Goal: Transaction & Acquisition: Purchase product/service

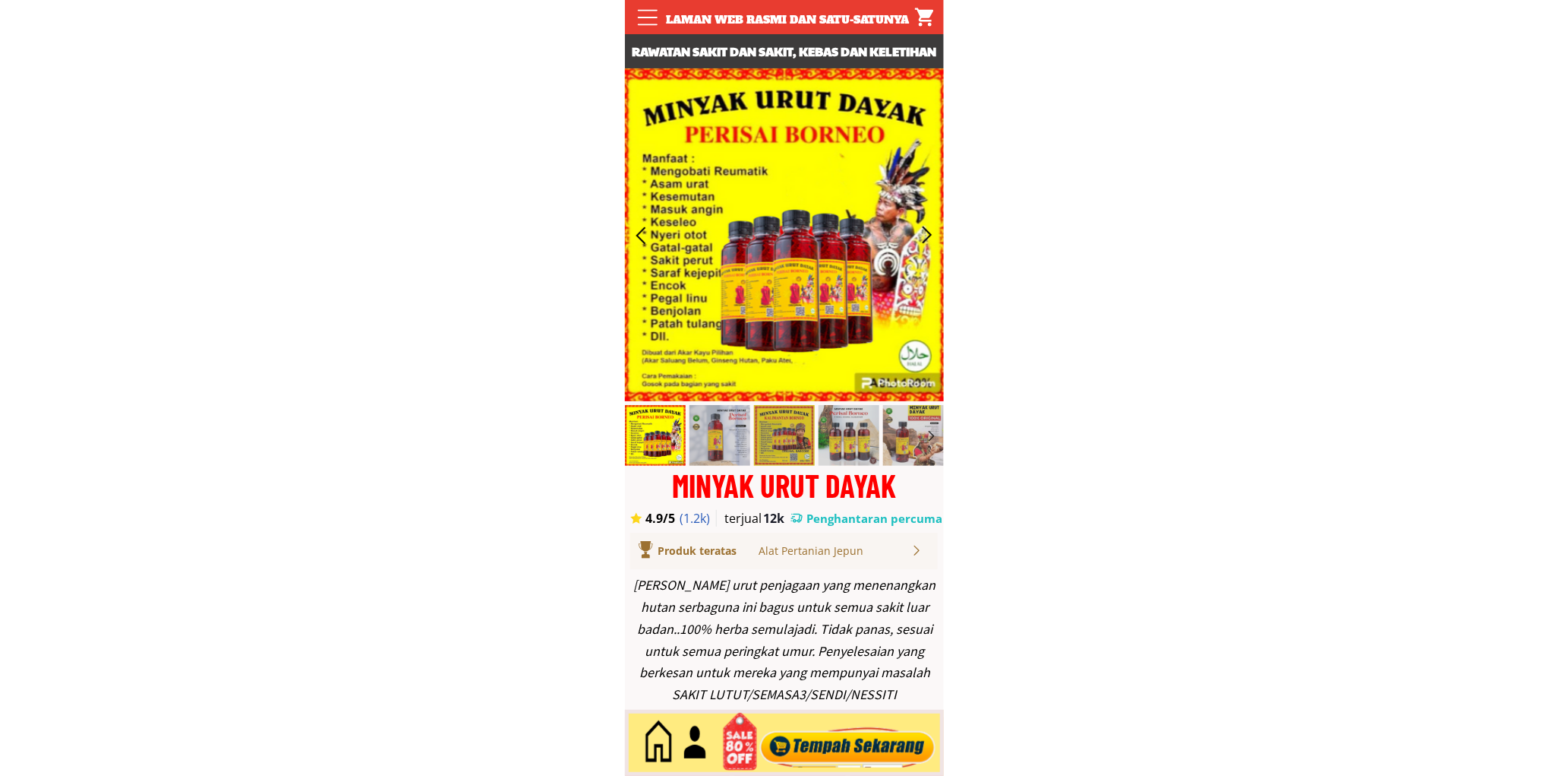
click at [894, 734] on div at bounding box center [847, 743] width 184 height 50
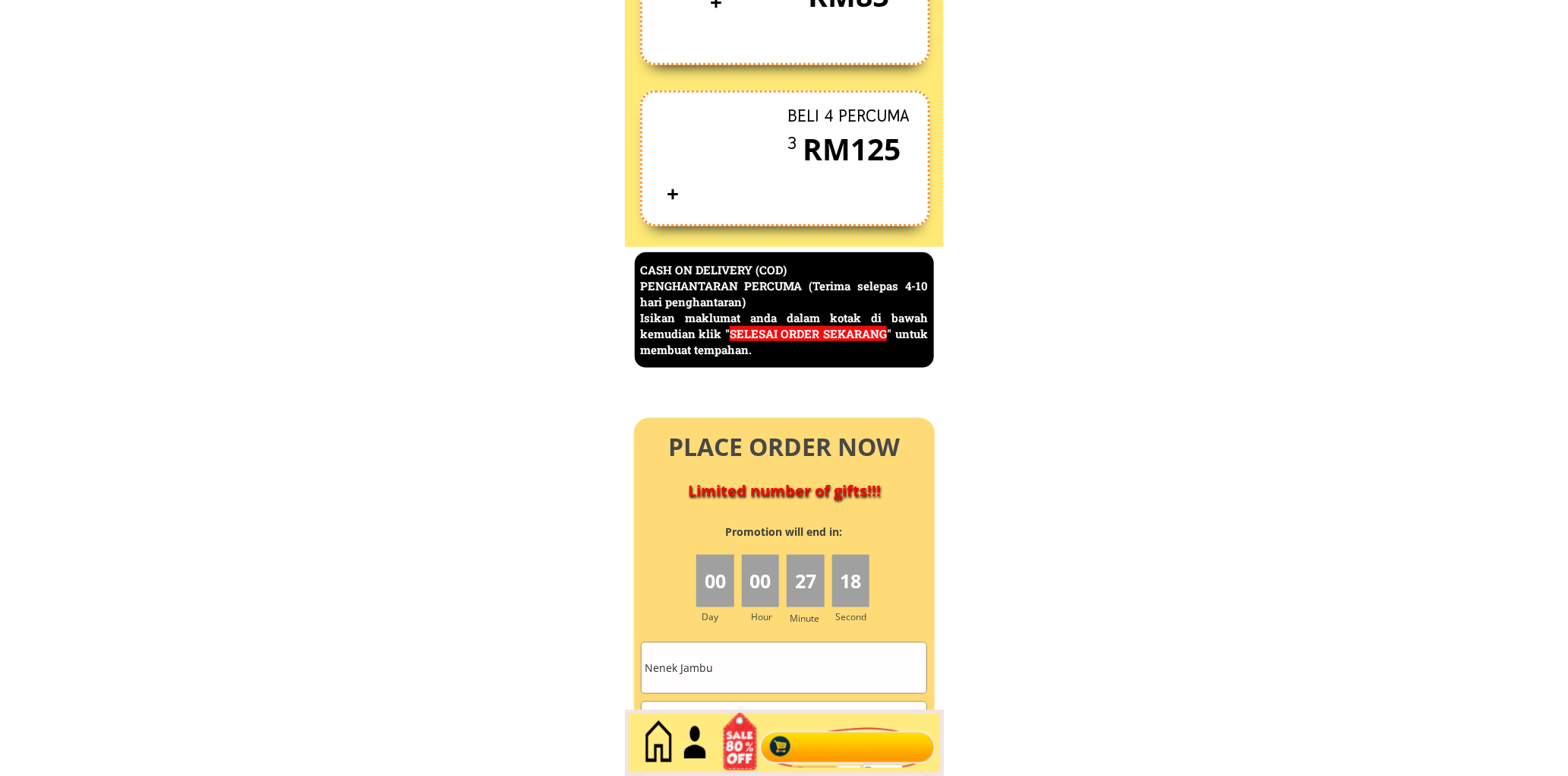
scroll to position [6591, 0]
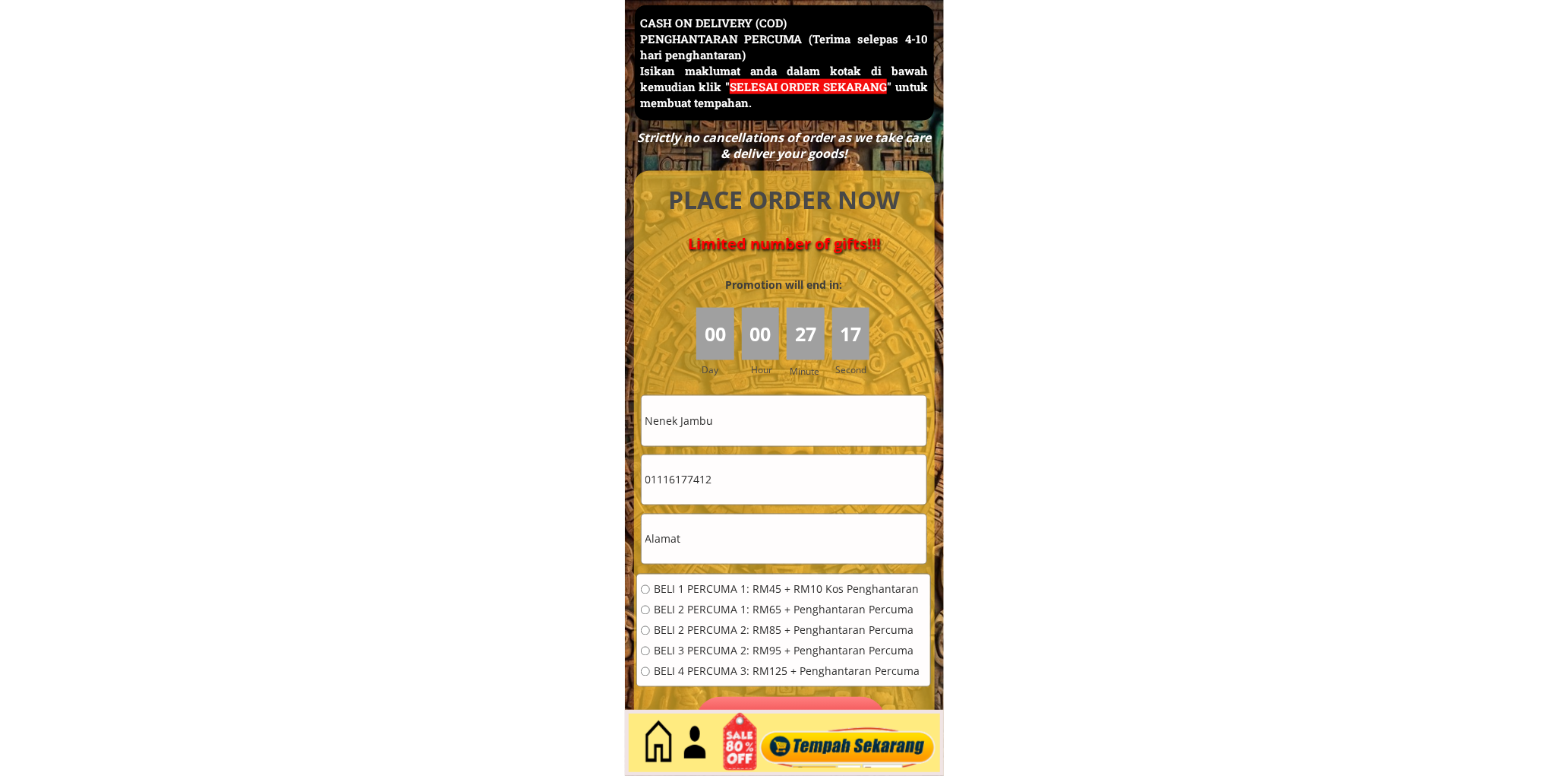
click at [791, 427] on input "Nenek Jambu" at bounding box center [784, 420] width 285 height 49
click at [791, 425] on input "Nenek Jambu" at bounding box center [784, 420] width 285 height 49
paste input "Minah bt"
type input "Minah bt"
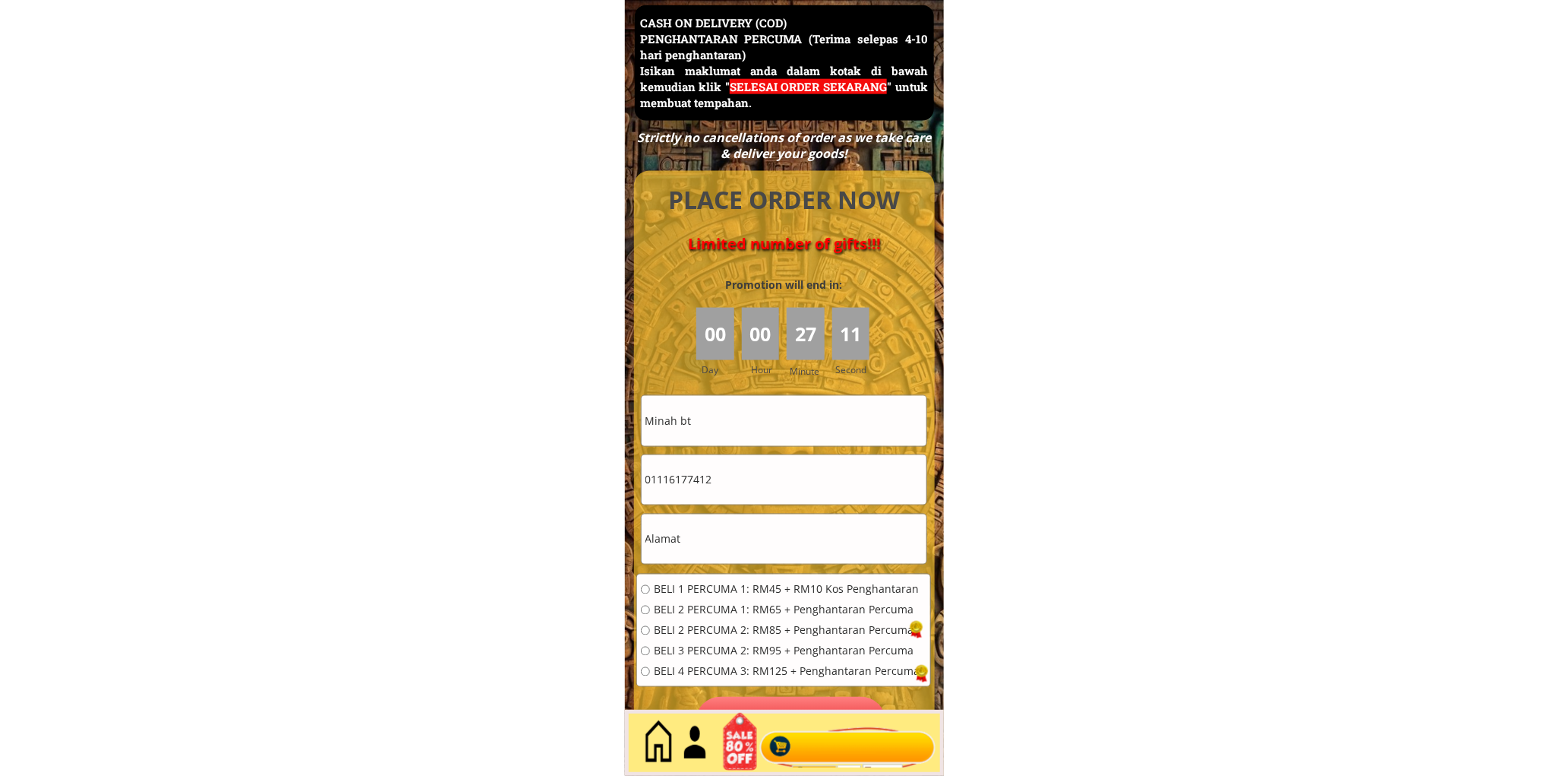
click at [798, 483] on input "01116177412" at bounding box center [784, 480] width 285 height 49
click at [773, 533] on input "text" at bounding box center [784, 539] width 285 height 49
paste input "21 Lorong Taman Si Rusa"
type input "21 Lorong Taman Si Rusa"
click at [723, 600] on div "BELI 1 PERCUMA 1: RM45 + RM10 Kos Penghantaran BELI 2 PERCUMA 1: RM65 + Penghan…" at bounding box center [780, 635] width 279 height 103
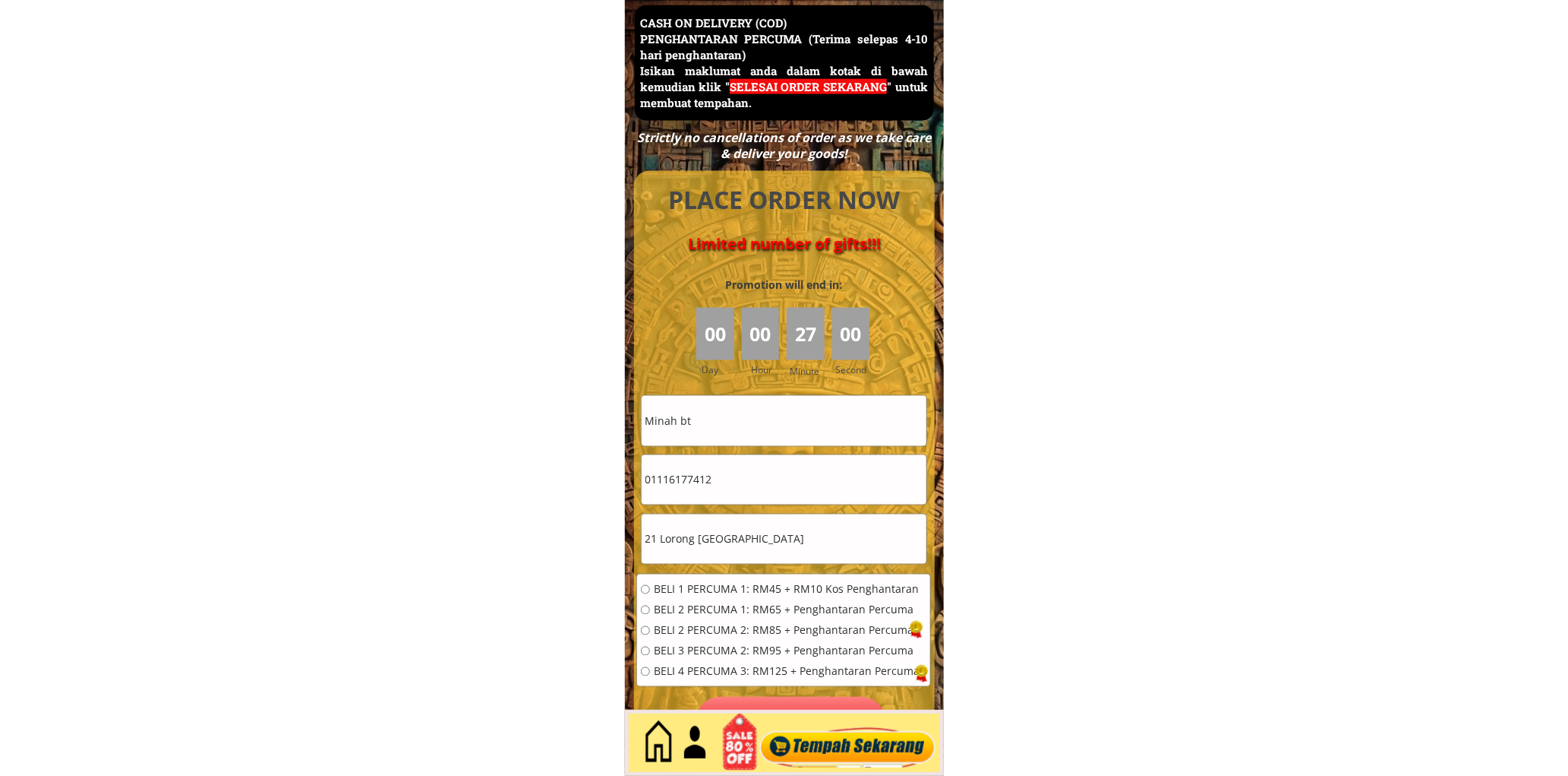
click at [746, 483] on input "01116177412" at bounding box center [784, 480] width 285 height 49
paste input "-27479480"
click at [669, 482] on input "011-27479480" at bounding box center [784, 480] width 285 height 49
type input "01127479480"
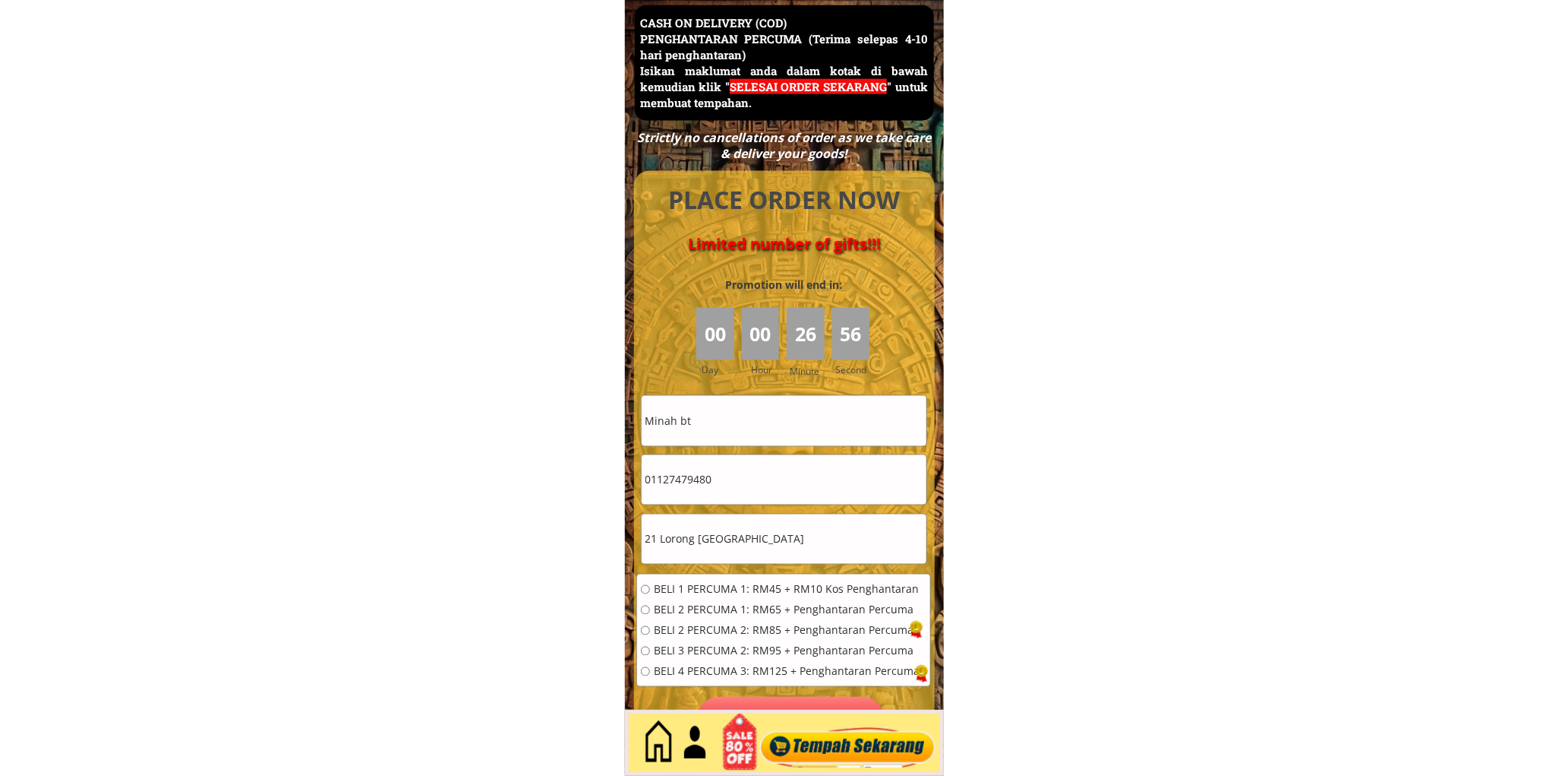
click at [730, 604] on span "BELI 2 PERCUMA 1: RM65 + Penghantaran Percuma" at bounding box center [786, 610] width 266 height 11
radio input "true"
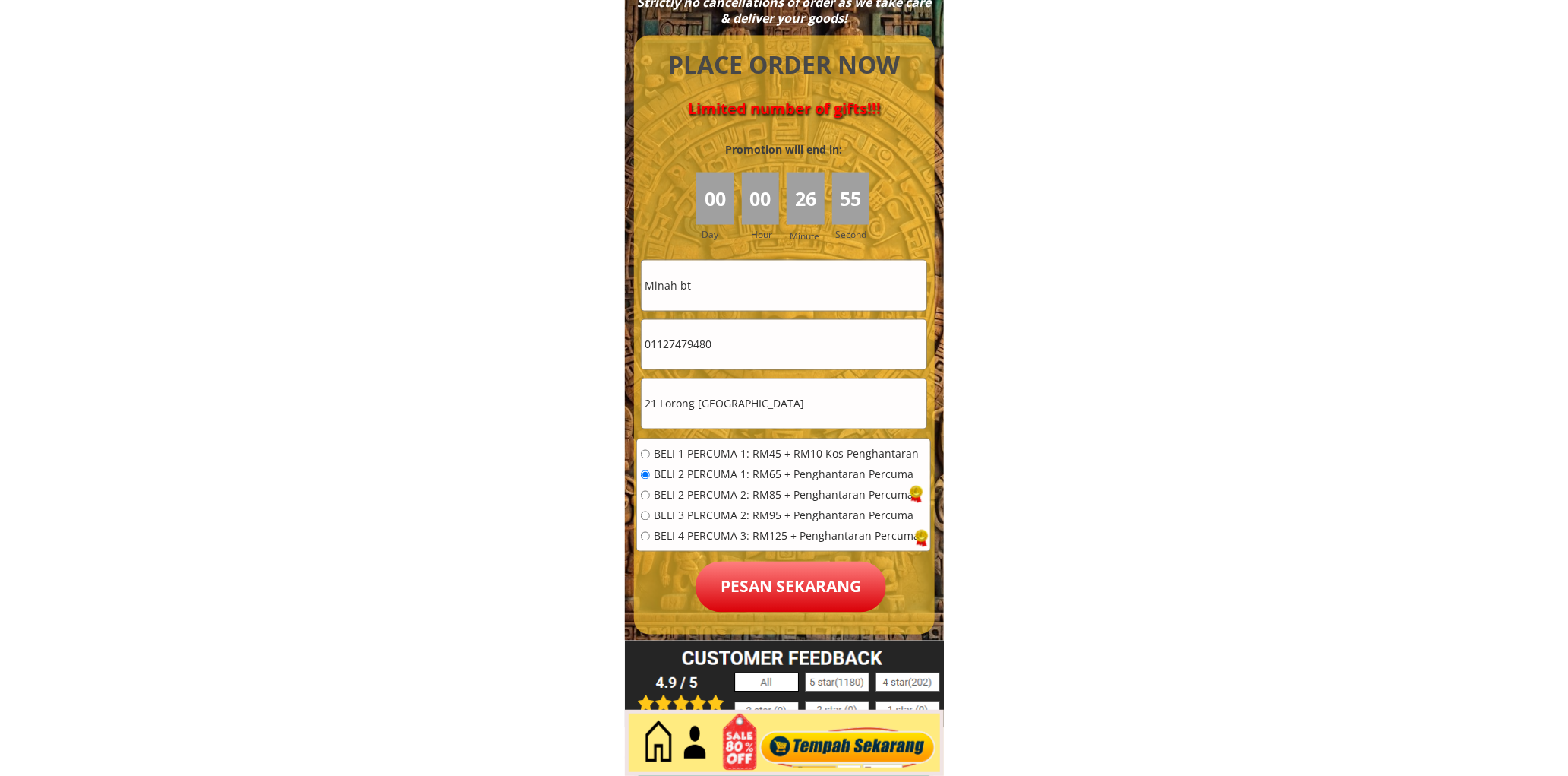
scroll to position [6732, 0]
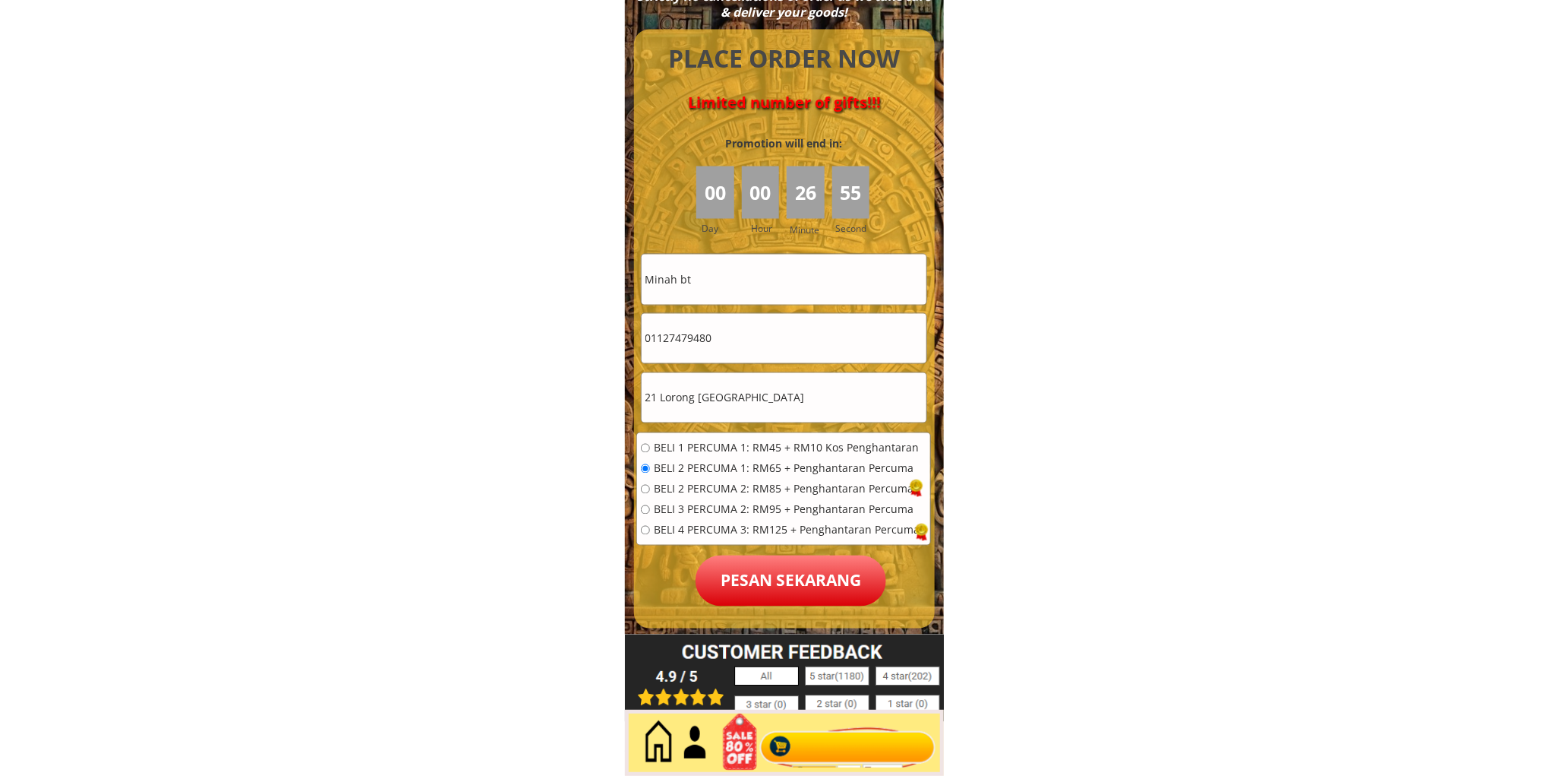
click at [809, 573] on p "Pesan sekarang" at bounding box center [790, 580] width 191 height 51
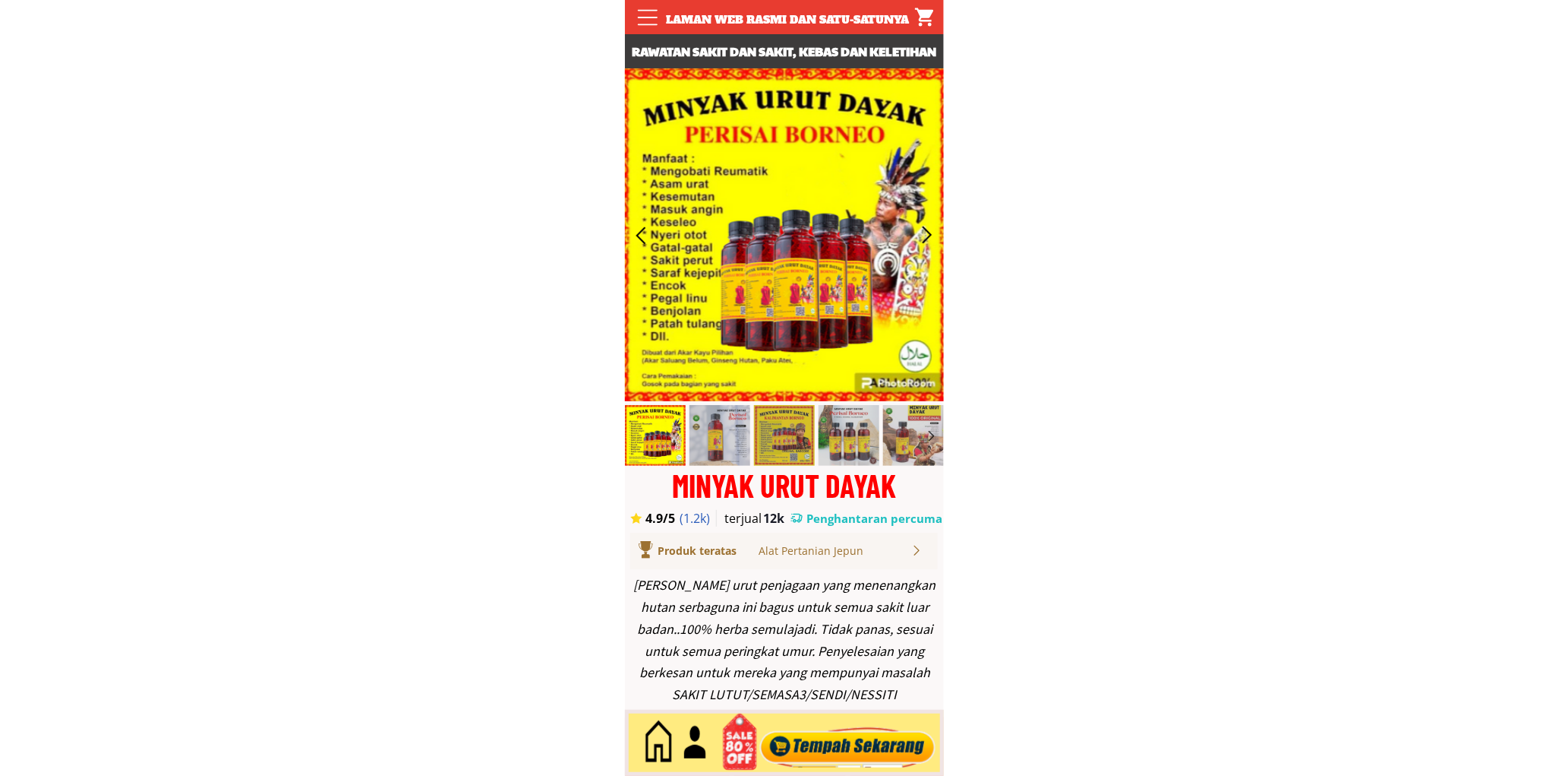
click at [833, 740] on div at bounding box center [847, 743] width 184 height 50
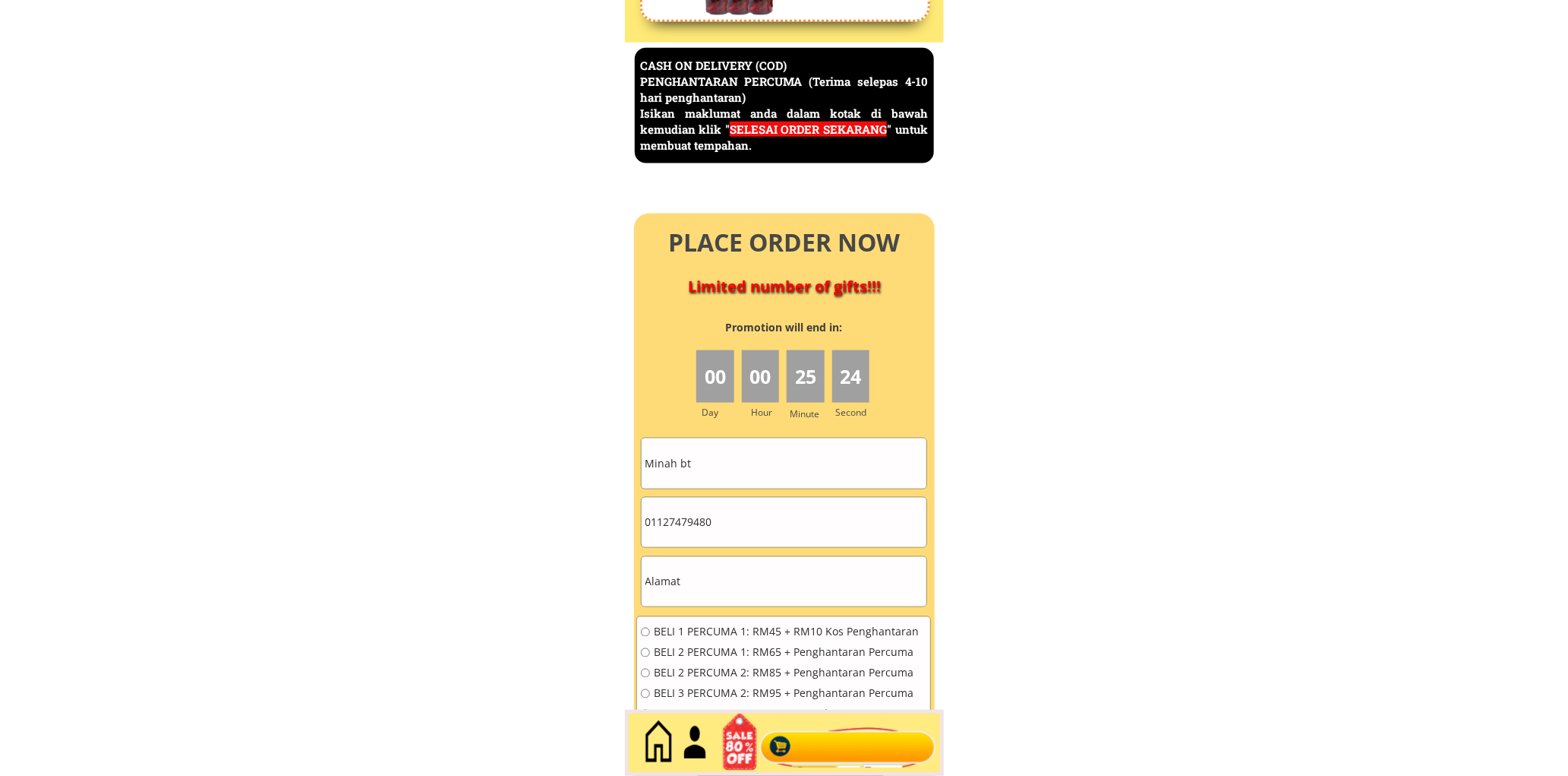
scroll to position [6591, 0]
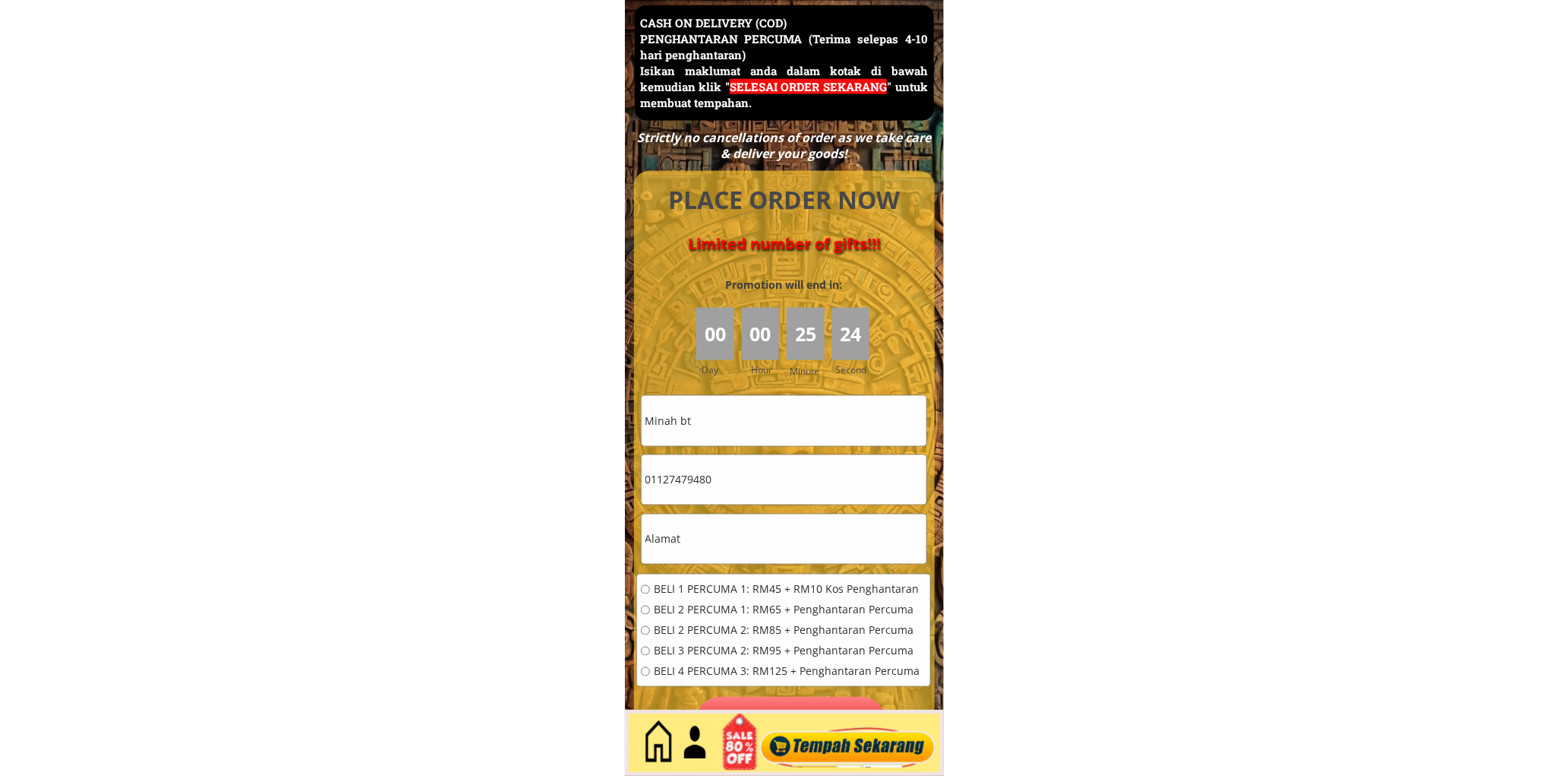
click at [786, 419] on input "Minah bt" at bounding box center [784, 420] width 285 height 49
paste input "Selly"
type input "Selly"
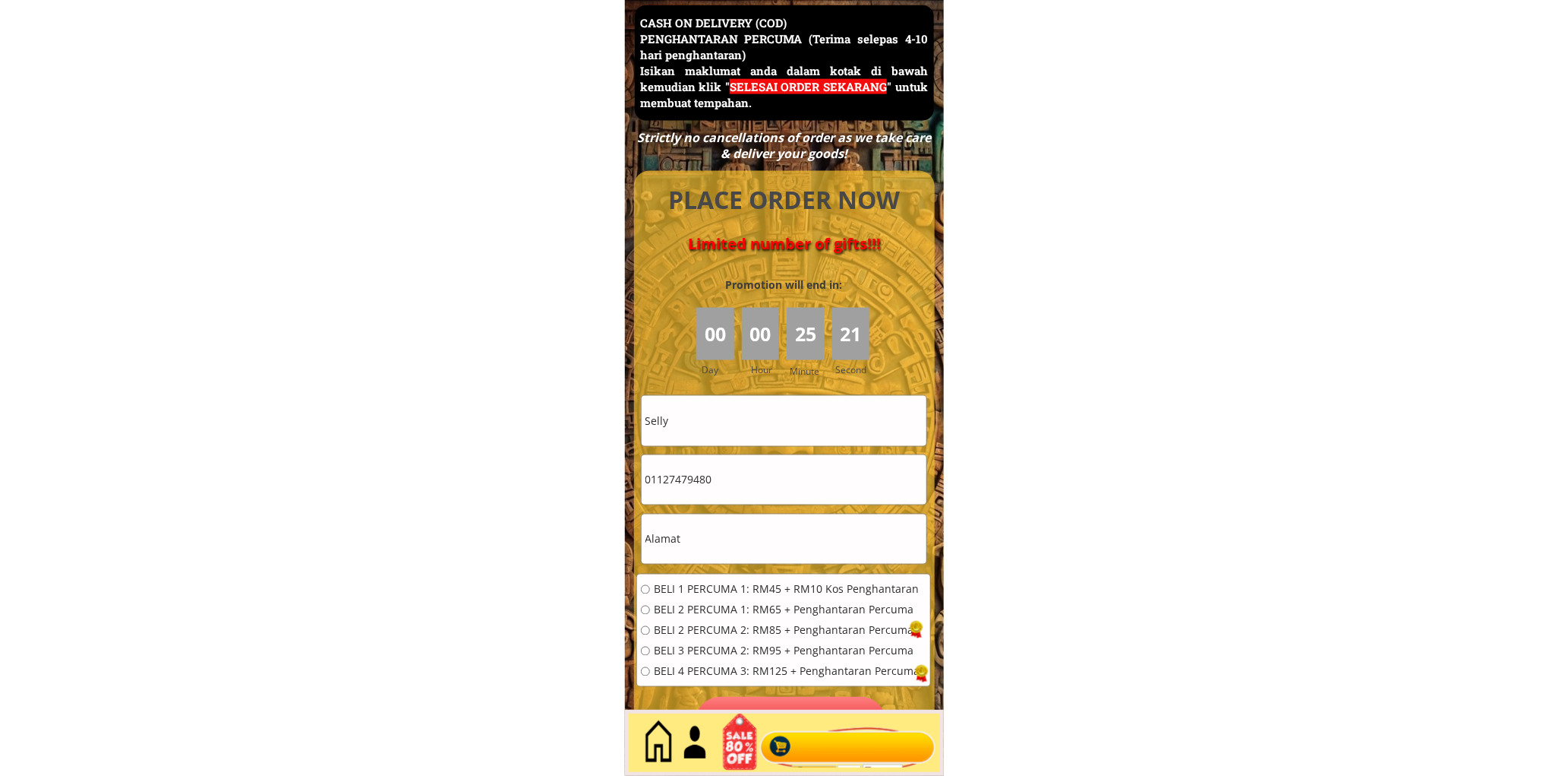
click at [754, 476] on input "01127479480" at bounding box center [784, 480] width 285 height 49
paste input "38953929"
type input "0138953929"
click at [755, 537] on input "text" at bounding box center [784, 539] width 285 height 49
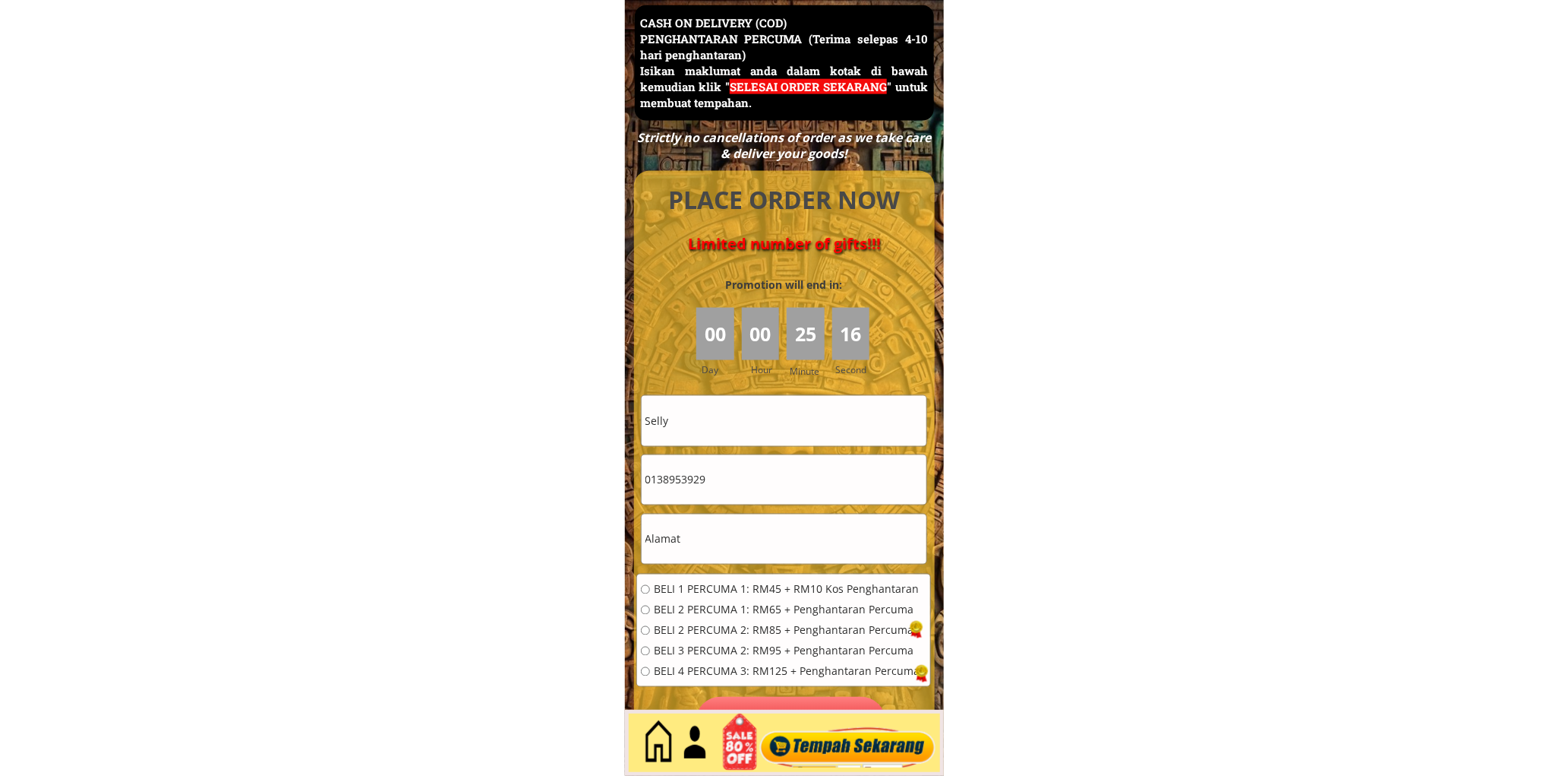
paste input "[GEOGRAPHIC_DATA], 14, [GEOGRAPHIC_DATA]"
type input "[GEOGRAPHIC_DATA], 14, [GEOGRAPHIC_DATA]"
click at [697, 588] on span "BELI 1 PERCUMA 1: RM45 + RM10 Kos Penghantaran" at bounding box center [786, 590] width 266 height 11
radio input "true"
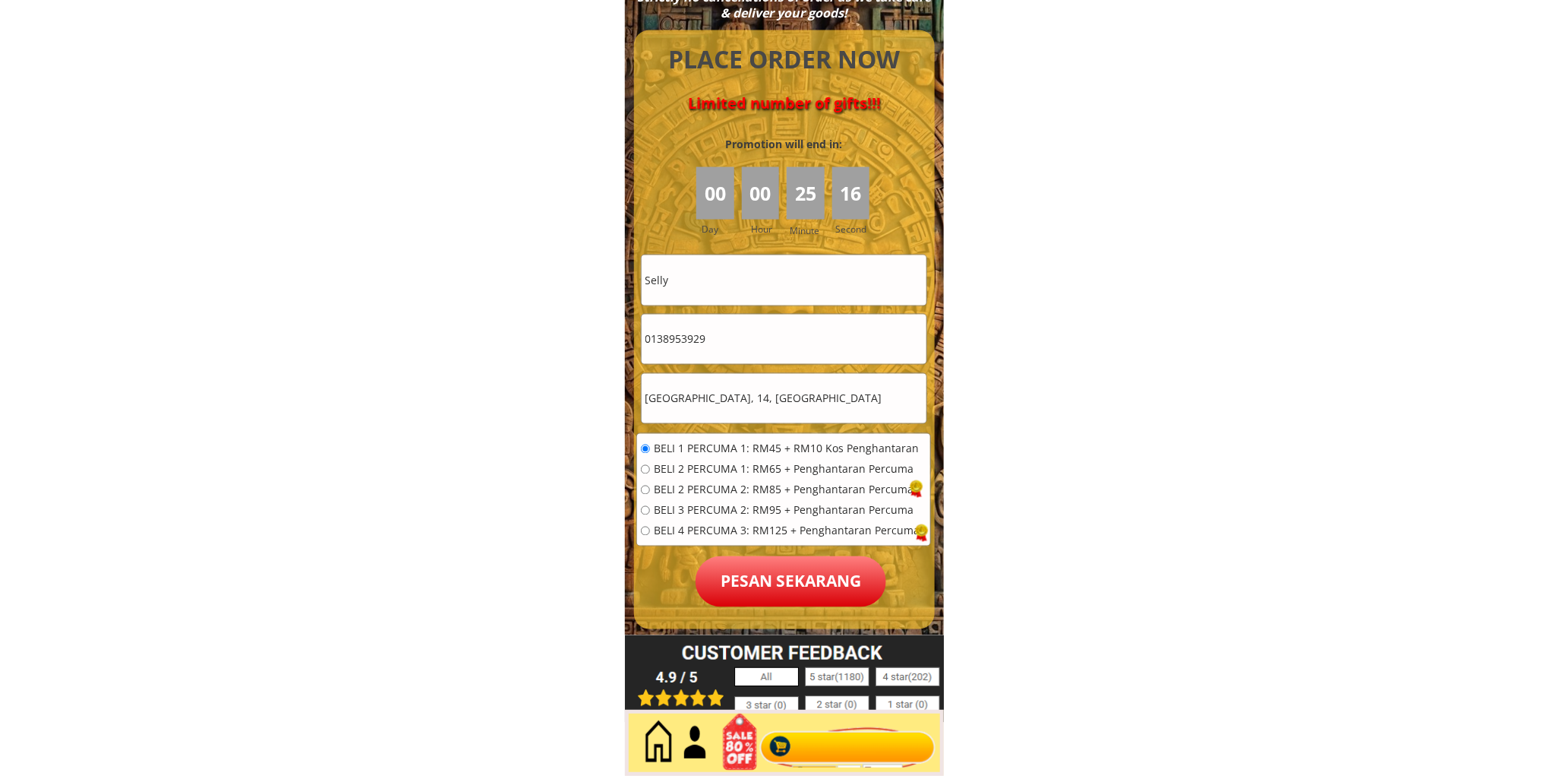
scroll to position [6732, 0]
click at [752, 571] on p "Pesan sekarang" at bounding box center [790, 580] width 191 height 51
